Goal: Task Accomplishment & Management: Use online tool/utility

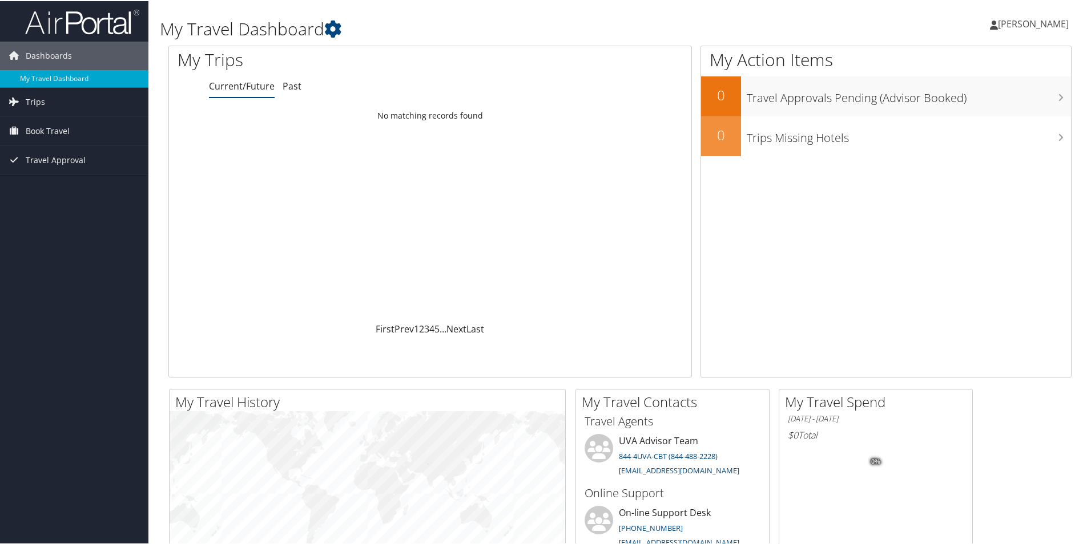
click at [1019, 25] on span "[PERSON_NAME]" at bounding box center [1033, 23] width 71 height 13
click at [35, 127] on span "Book Travel" at bounding box center [48, 130] width 44 height 29
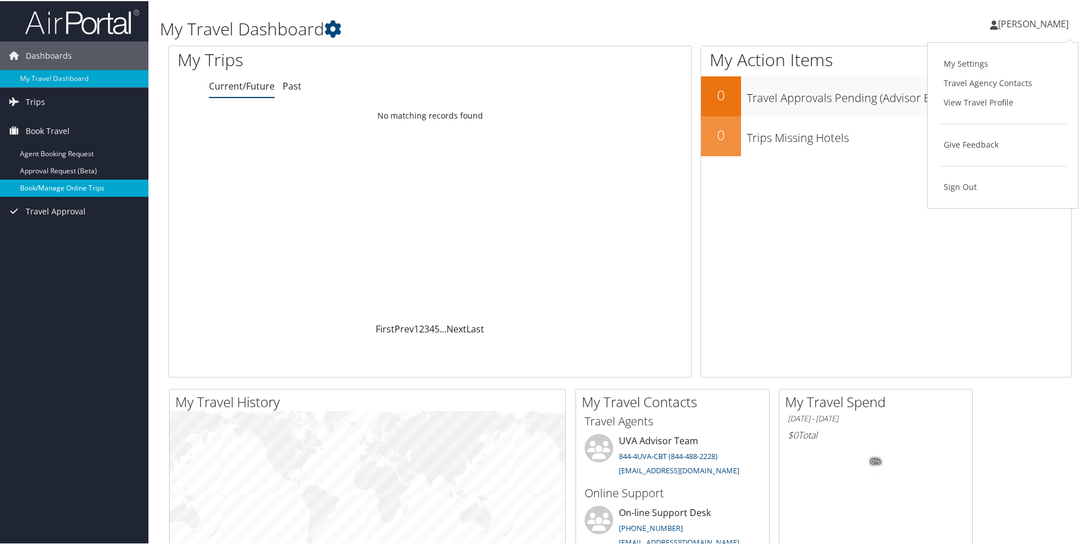
click at [64, 189] on link "Book/Manage Online Trips" at bounding box center [74, 187] width 148 height 17
